Goal: Task Accomplishment & Management: Manage account settings

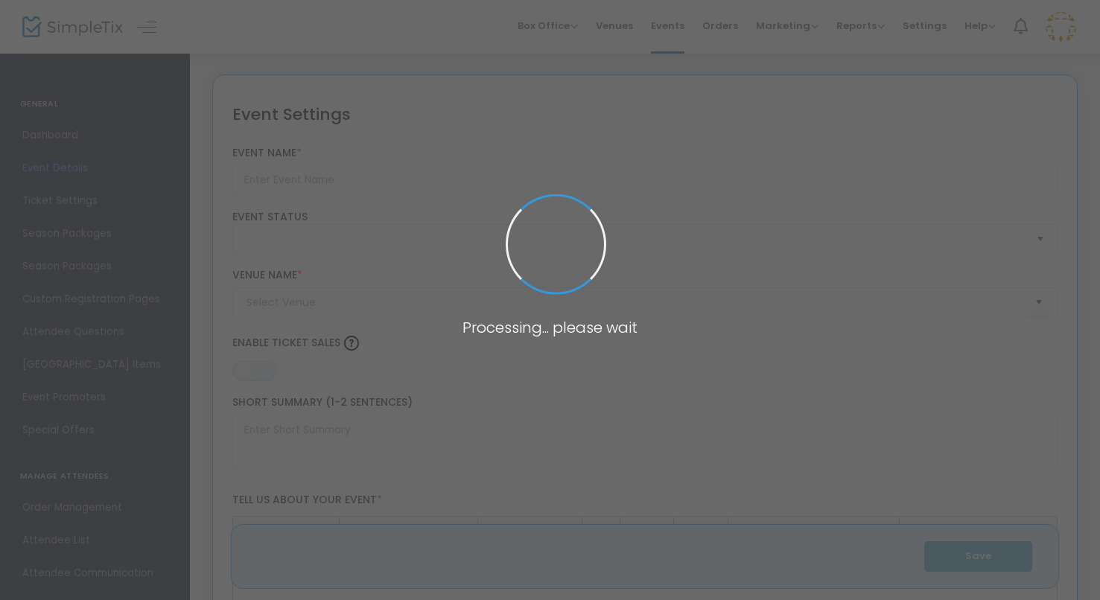
type input "King of the Mound"
type textarea "King of the Mound Step up to the plate and experience the thrill of the ultimat…"
type input "Register Now"
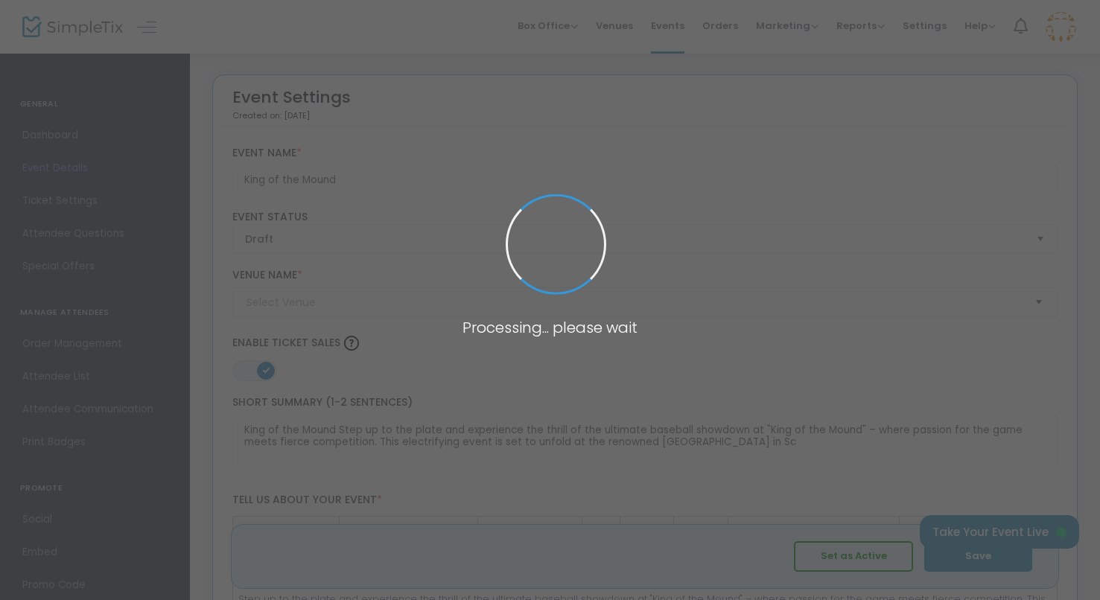
type input "[GEOGRAPHIC_DATA]"
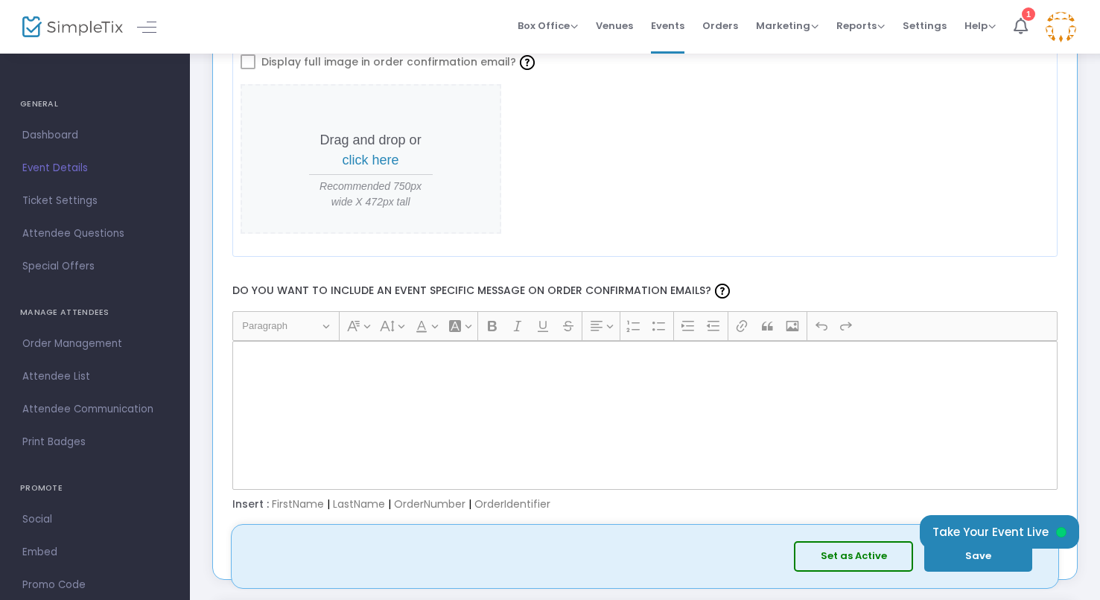
scroll to position [1678, 0]
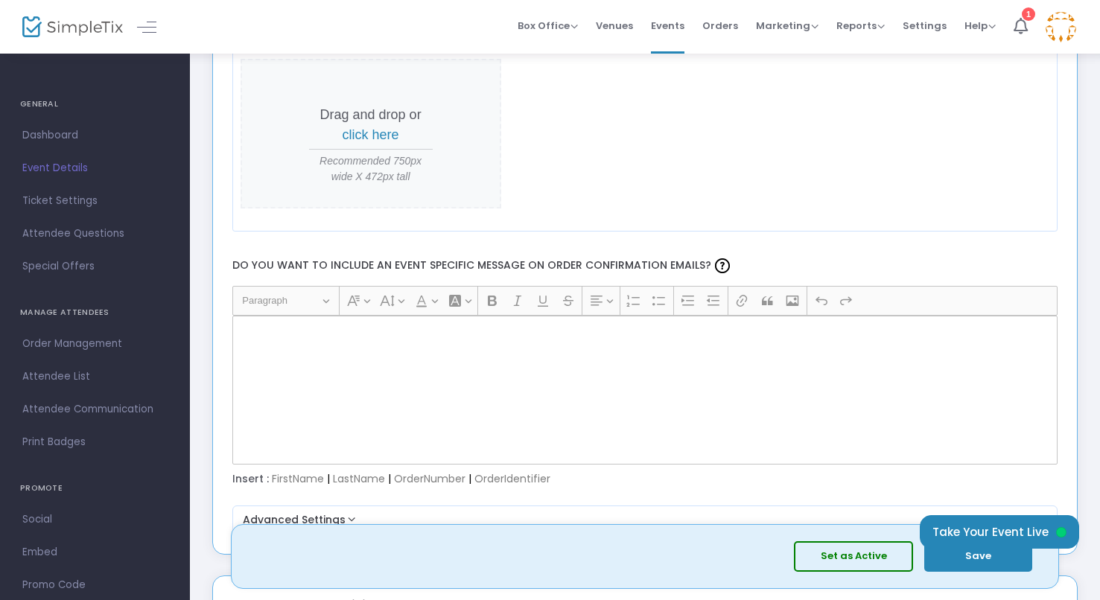
click at [377, 320] on div "Rich Text Editor, main" at bounding box center [645, 390] width 826 height 149
click at [374, 341] on div "Rich Text Editor, main" at bounding box center [645, 390] width 826 height 149
click at [410, 363] on div "Rich Text Editor, main" at bounding box center [645, 390] width 826 height 149
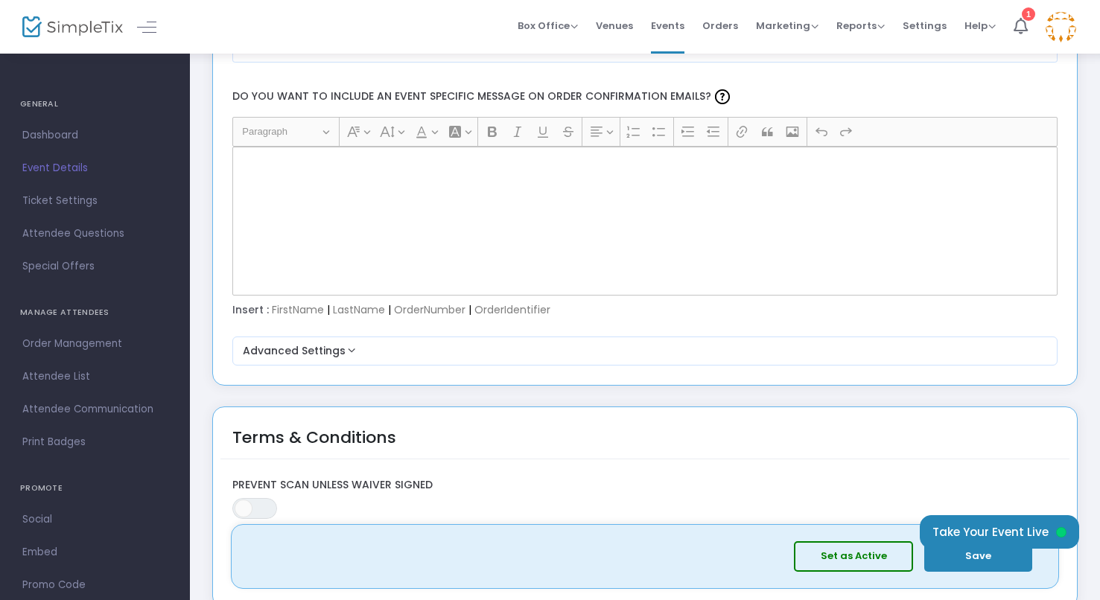
scroll to position [1855, 0]
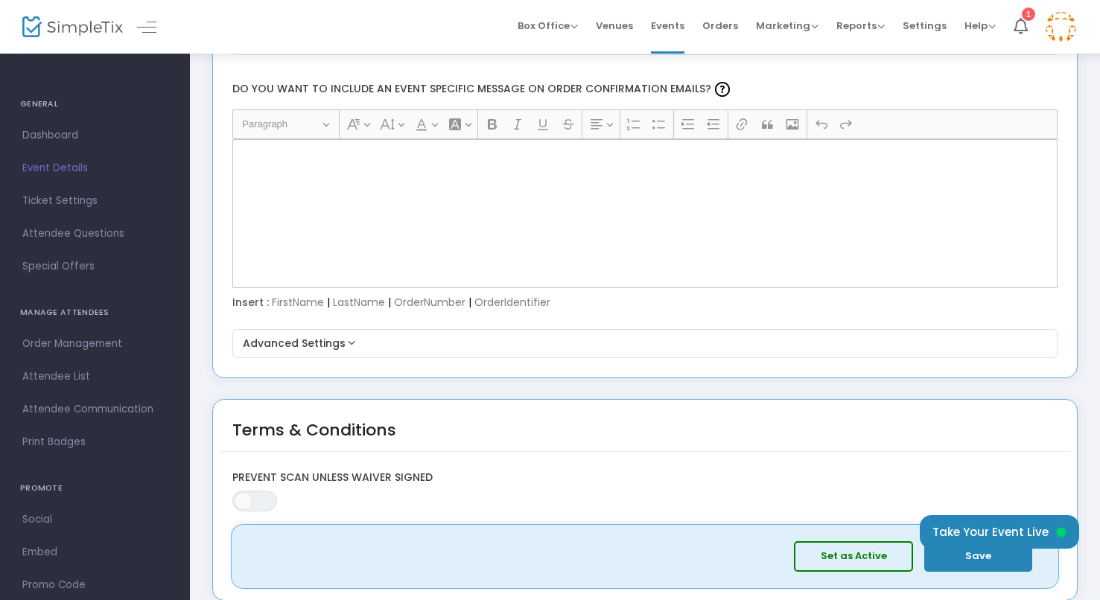
click at [803, 377] on div "Email Settings Add a header image to your order confirmation email Display full…" at bounding box center [644, 57] width 865 height 641
click at [712, 200] on div "Rich Text Editor, main" at bounding box center [645, 213] width 826 height 149
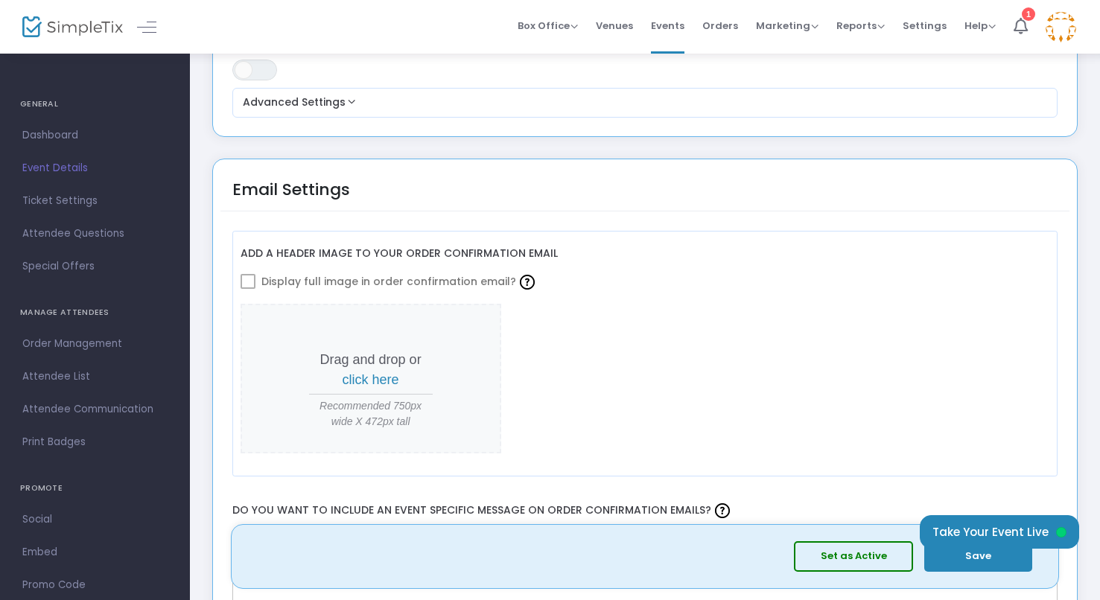
scroll to position [1374, 0]
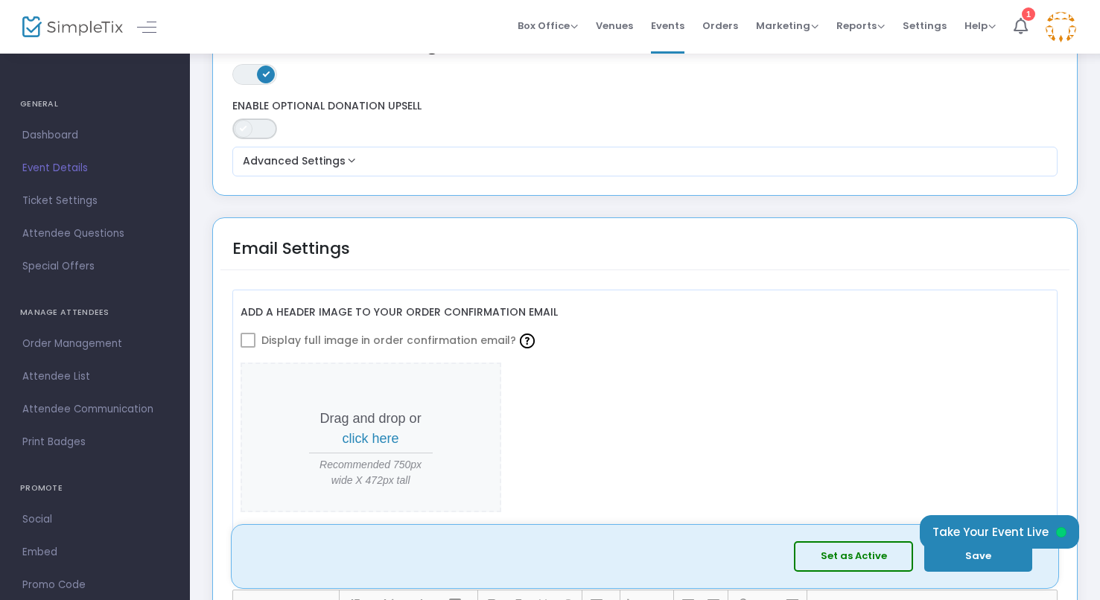
click at [264, 135] on span "ON OFF" at bounding box center [254, 128] width 45 height 21
click at [264, 135] on span at bounding box center [266, 129] width 18 height 18
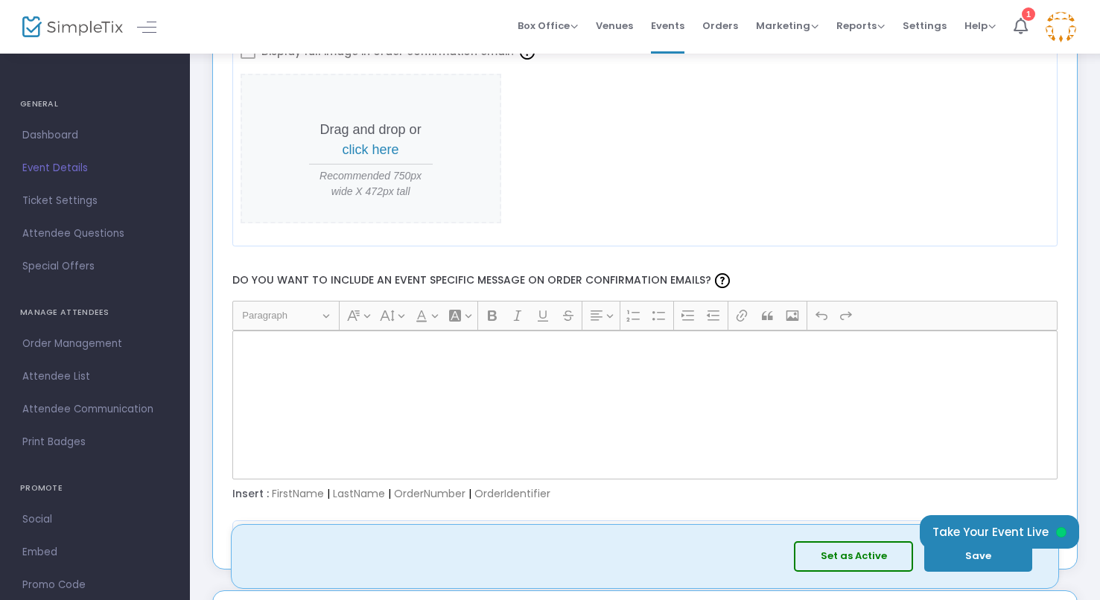
scroll to position [1677, 0]
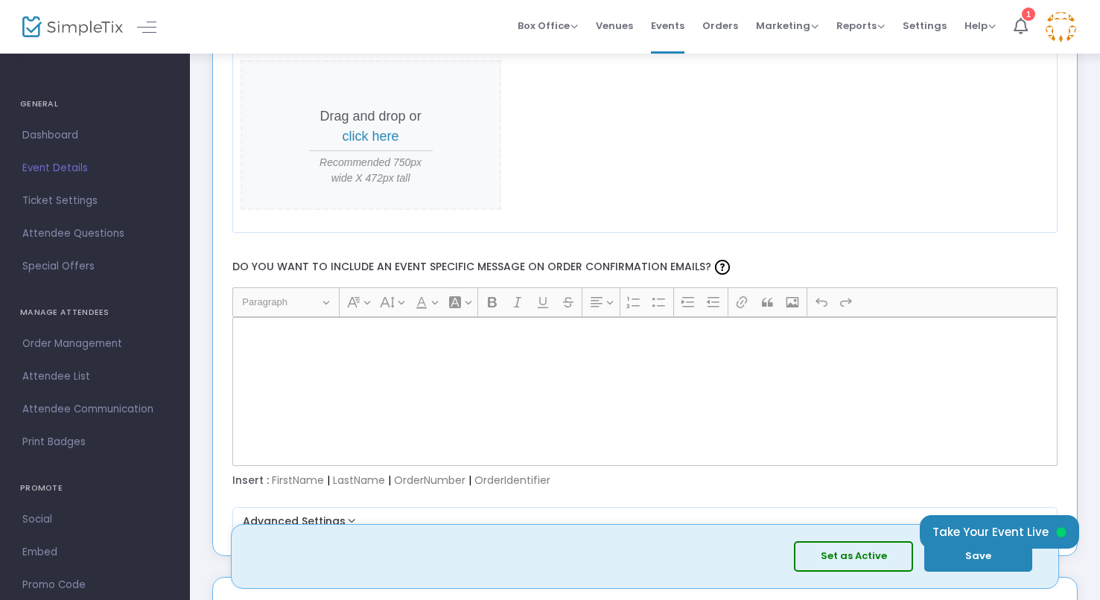
click at [309, 377] on div "Rich Text Editor, main" at bounding box center [645, 391] width 826 height 149
click at [323, 336] on p "Rich Text Editor, main" at bounding box center [644, 334] width 812 height 15
click at [291, 357] on div "Rich Text Editor, main" at bounding box center [645, 391] width 826 height 149
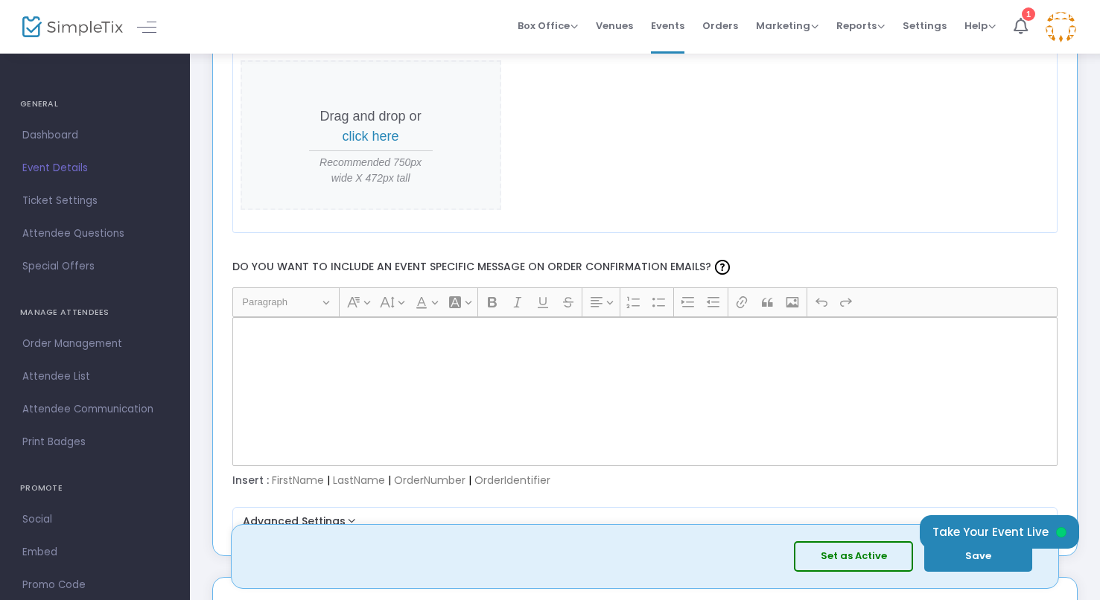
click at [287, 337] on p "Rich Text Editor, main" at bounding box center [644, 334] width 812 height 15
click at [305, 336] on p "Rich Text Editor, main" at bounding box center [644, 334] width 812 height 15
drag, startPoint x: 305, startPoint y: 336, endPoint x: 287, endPoint y: 357, distance: 28.5
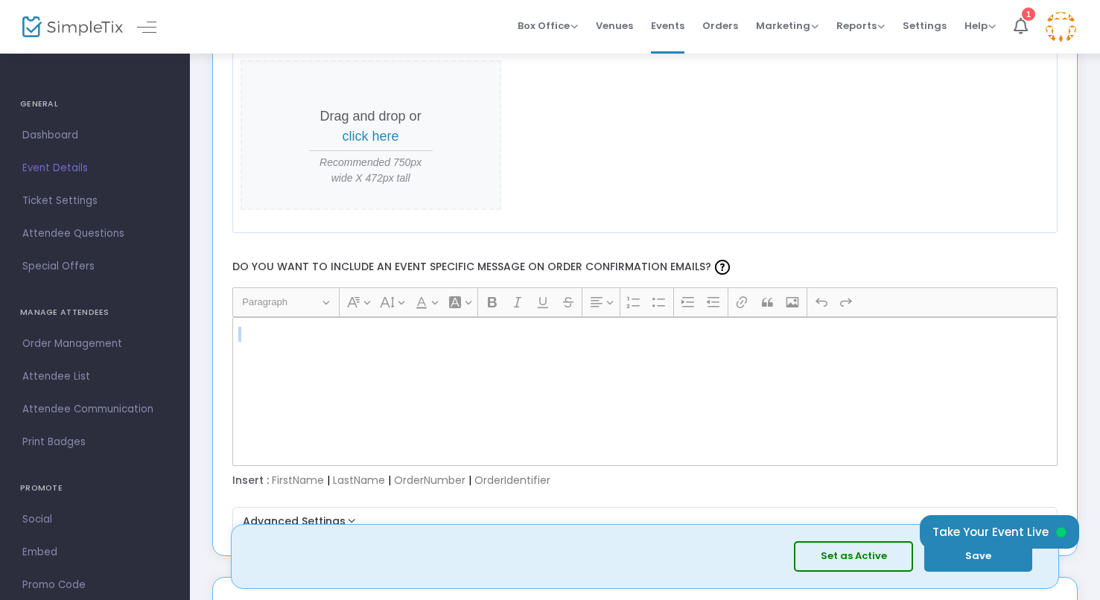
click at [287, 357] on div "Rich Text Editor, main" at bounding box center [645, 391] width 826 height 149
